Goal: Find contact information: Find contact information

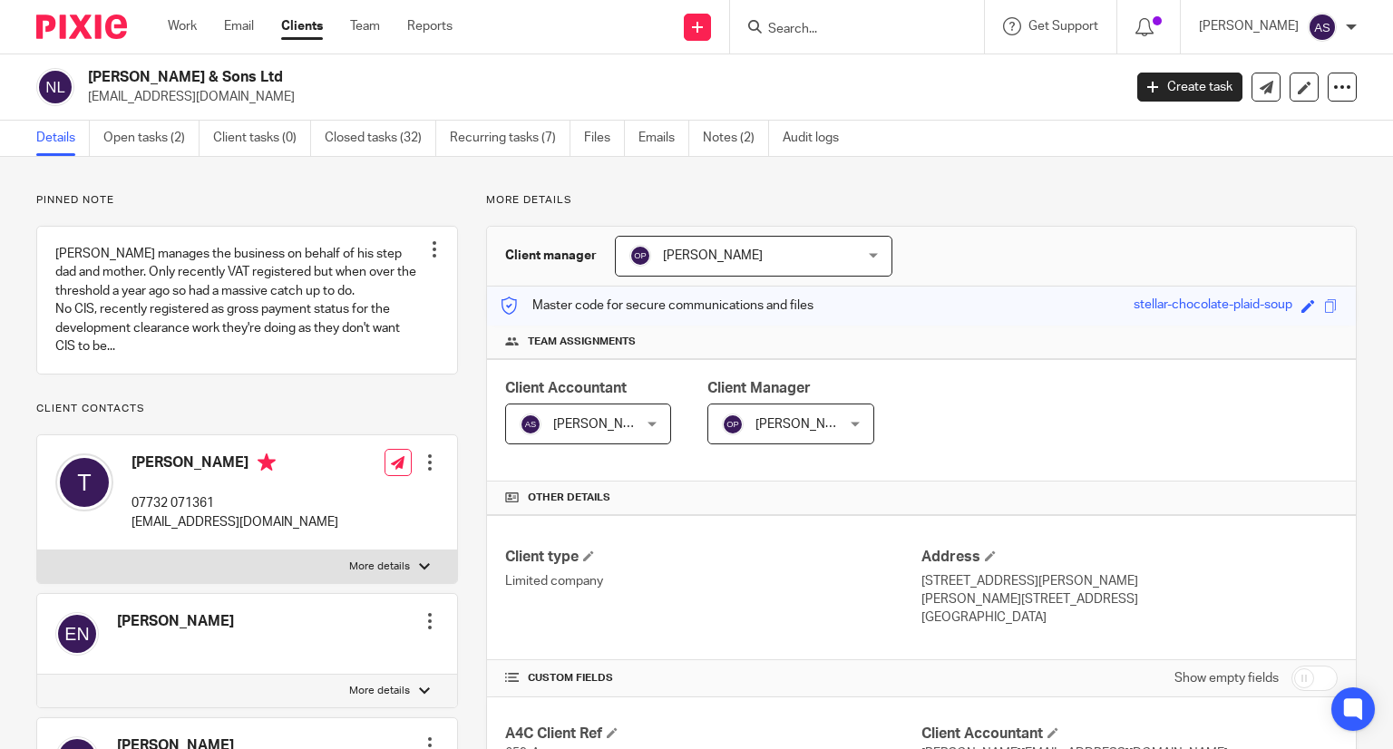
click at [802, 36] on input "Search" at bounding box center [847, 30] width 163 height 16
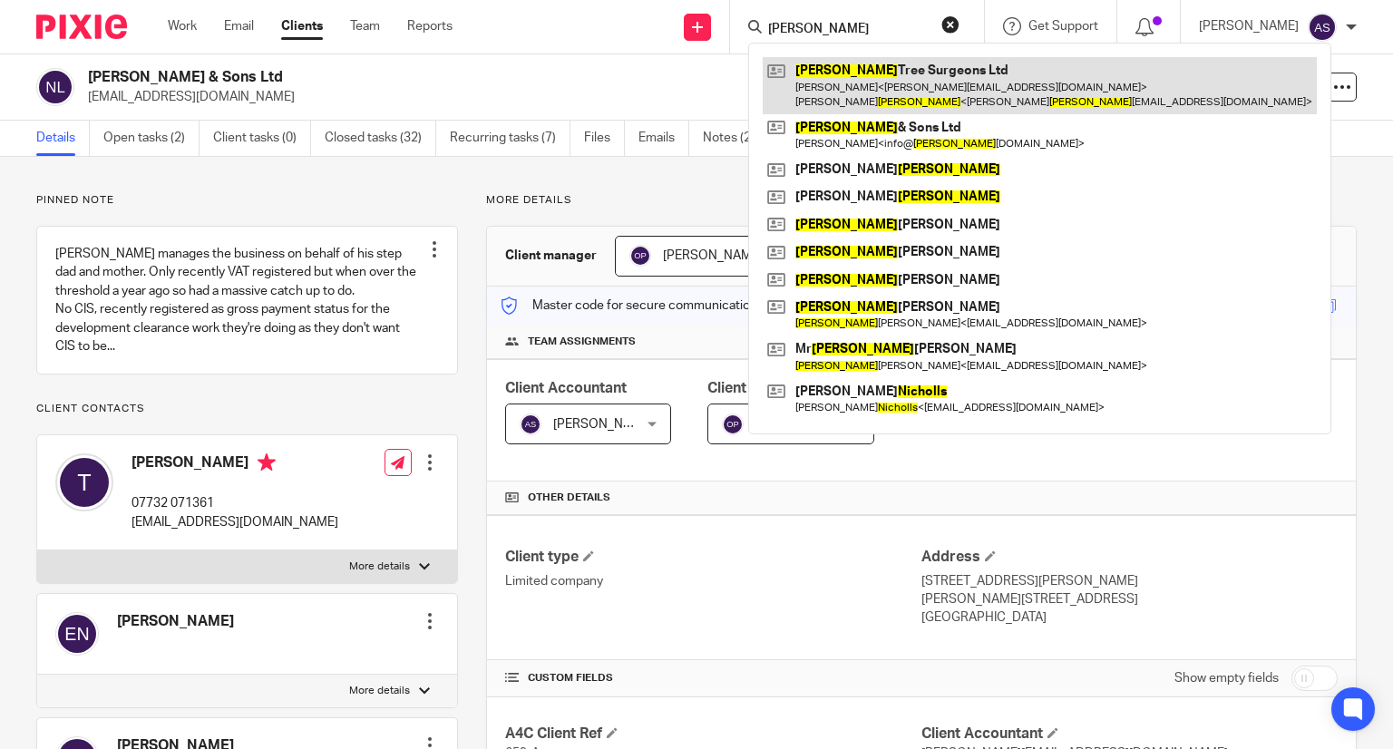
type input "[PERSON_NAME]"
click at [867, 79] on link at bounding box center [1040, 85] width 554 height 56
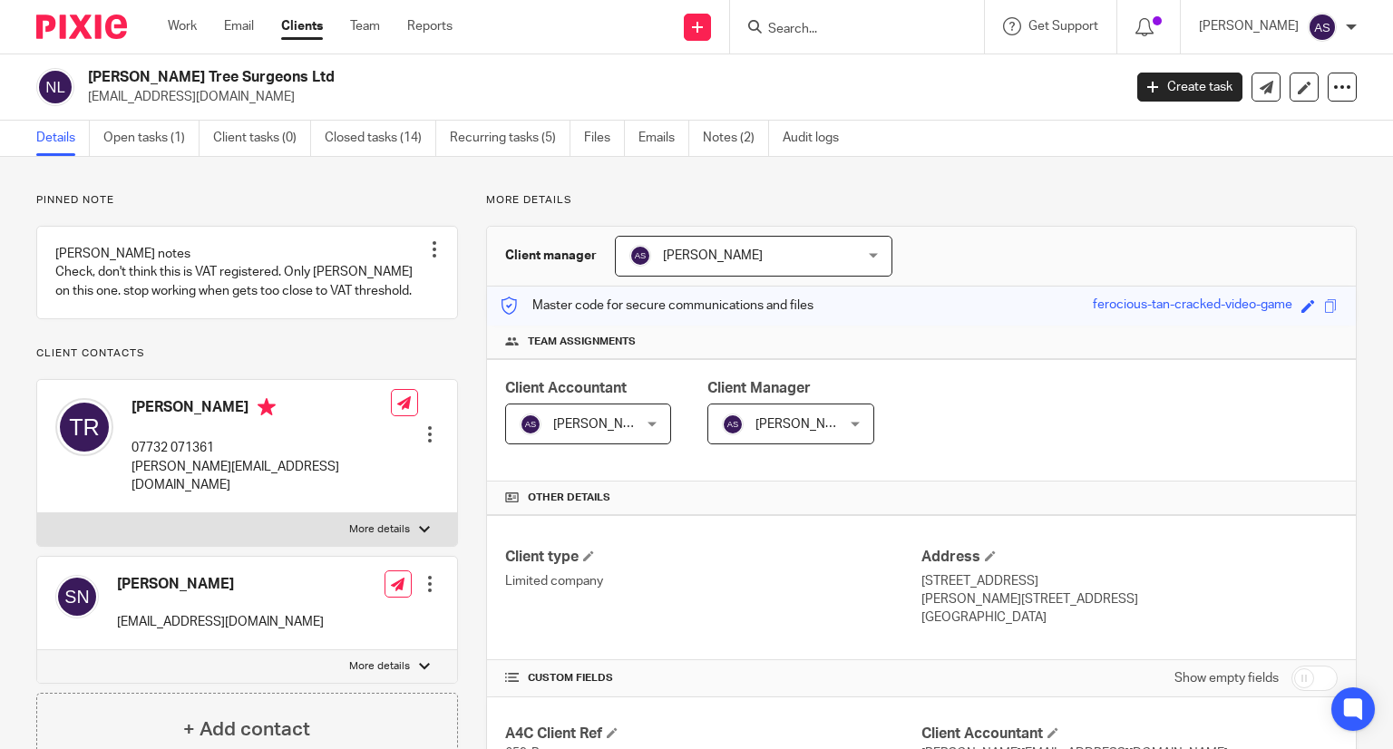
drag, startPoint x: 88, startPoint y: 73, endPoint x: 301, endPoint y: 70, distance: 213.1
click at [301, 70] on h2 "[PERSON_NAME] Tree Surgeons Ltd" at bounding box center [497, 77] width 818 height 19
copy h2 "[PERSON_NAME] Tree Surgeons Ltd"
click at [150, 78] on h2 "[PERSON_NAME] Tree Surgeons Ltd" at bounding box center [497, 77] width 818 height 19
drag, startPoint x: 89, startPoint y: 73, endPoint x: 268, endPoint y: 66, distance: 179.7
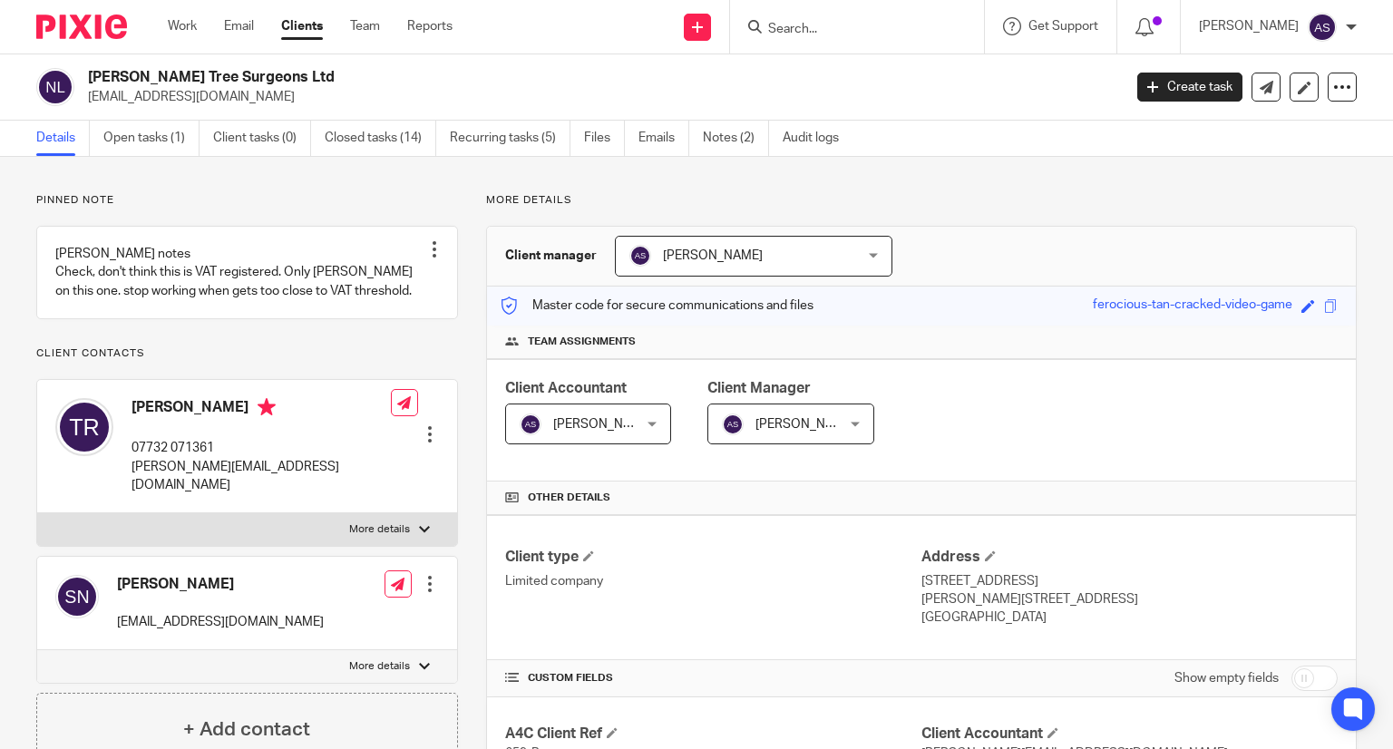
click at [268, 66] on div "Nichols Tree Surgeons Ltd info@nicholsandsons.co.uk Create task Update from Com…" at bounding box center [696, 87] width 1393 height 66
copy h2 "[PERSON_NAME] Tree Surgeons Ltd"
click at [388, 88] on p "[EMAIL_ADDRESS][DOMAIN_NAME]" at bounding box center [599, 97] width 1022 height 18
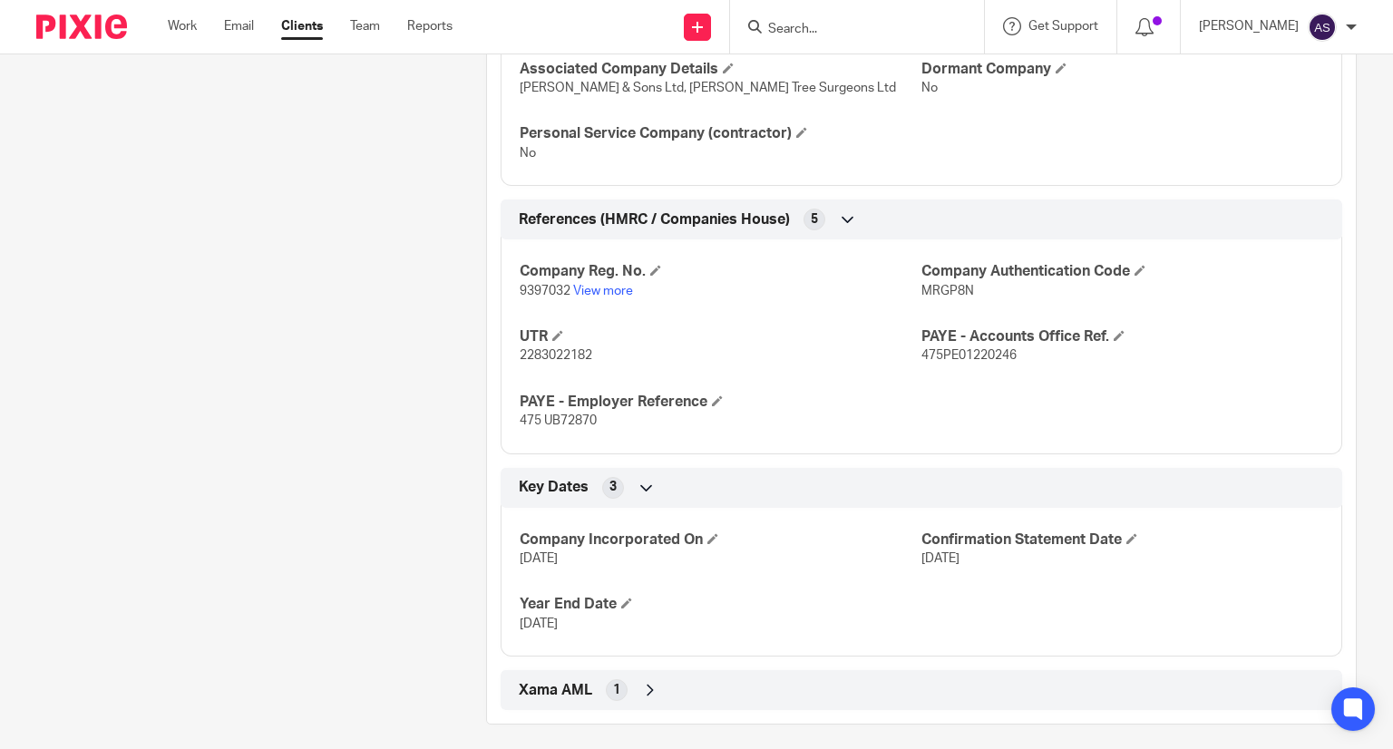
scroll to position [1207, 0]
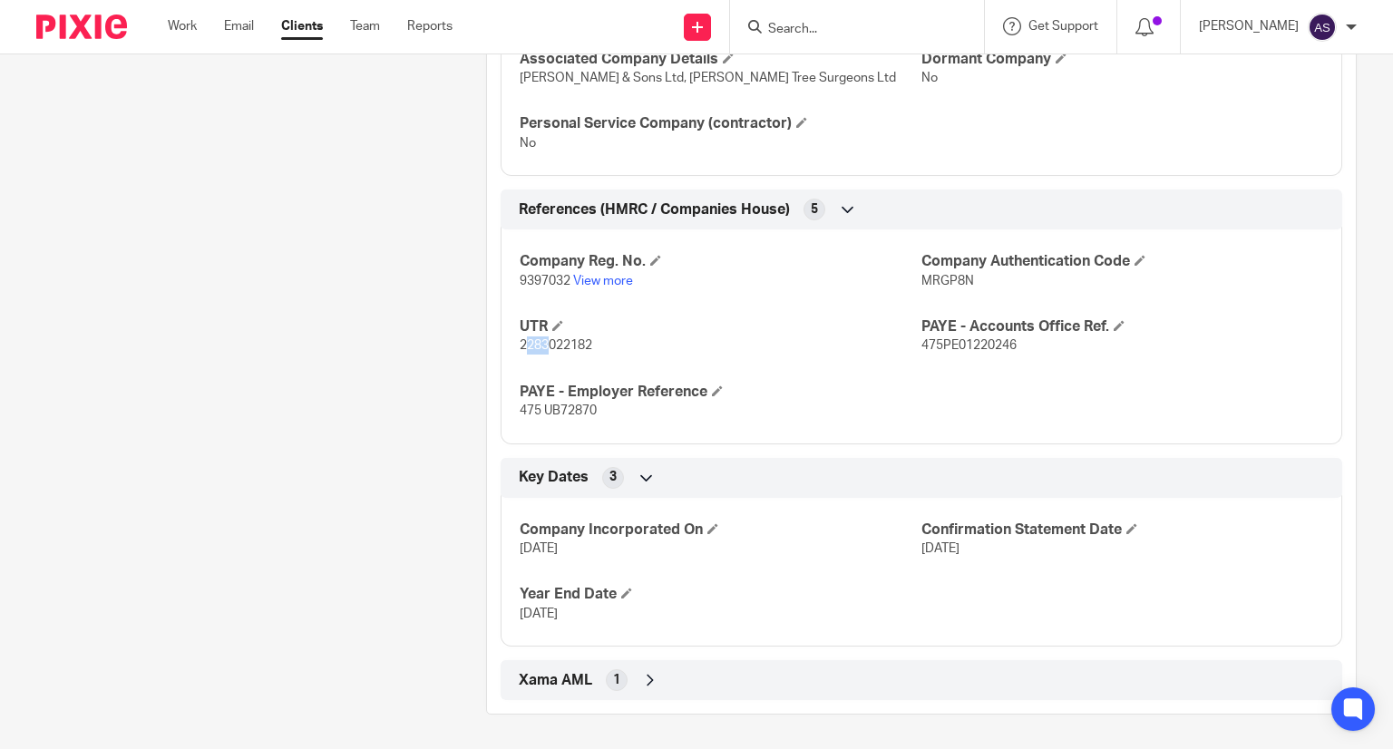
drag, startPoint x: 519, startPoint y: 345, endPoint x: 541, endPoint y: 345, distance: 22.7
click at [541, 345] on span "2283022182" at bounding box center [556, 345] width 73 height 13
click at [512, 344] on div "Company Reg. No. 9397032 View more Company Authentication Code MRGP8N UTR 22830…" at bounding box center [921, 330] width 841 height 228
drag, startPoint x: 515, startPoint y: 345, endPoint x: 613, endPoint y: 348, distance: 98.0
click at [613, 348] on p "2283022182" at bounding box center [721, 345] width 402 height 18
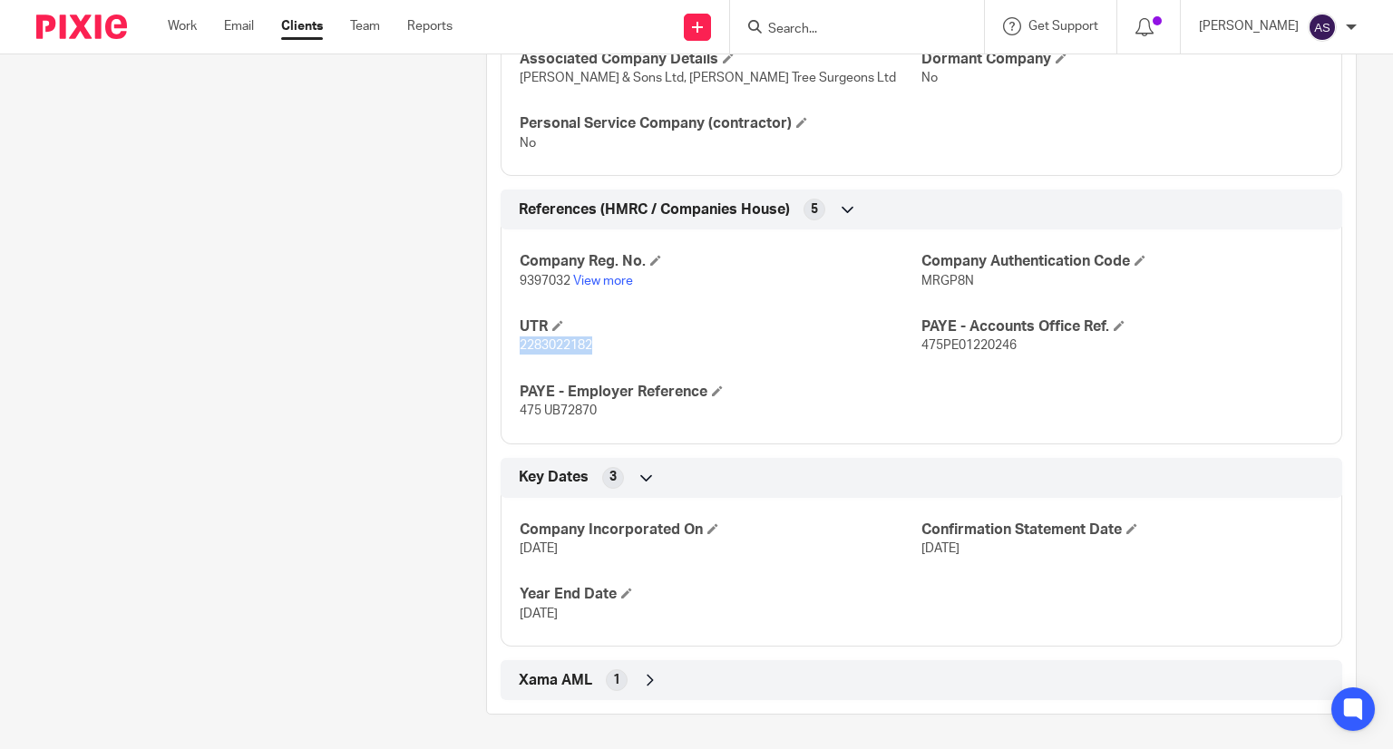
copy span "2283022182"
